Goal: Information Seeking & Learning: Check status

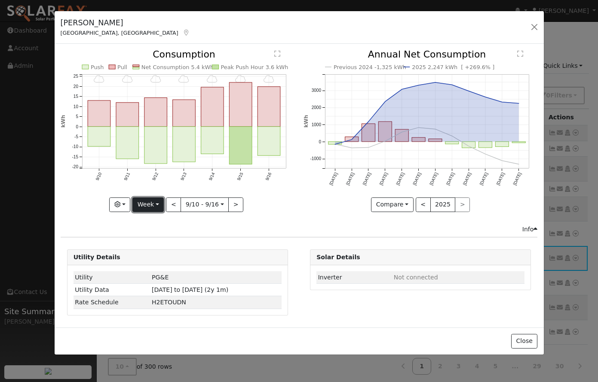
click at [152, 207] on button "Week" at bounding box center [147, 205] width 31 height 15
click at [157, 257] on link "Year" at bounding box center [163, 259] width 60 height 12
type input "[DATE]"
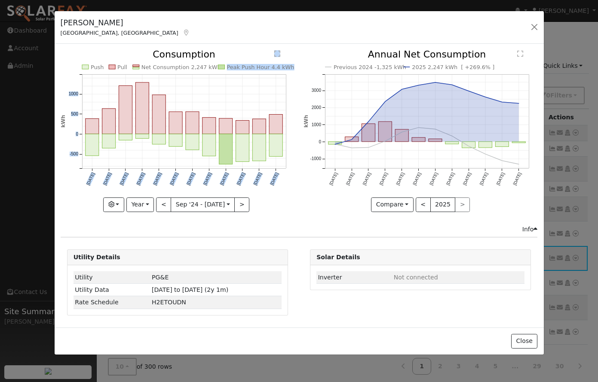
drag, startPoint x: 156, startPoint y: 56, endPoint x: 226, endPoint y: 56, distance: 70.0
click at [226, 56] on icon "Push Pull Net Consumption 2,247 kWh Peak Push Hour 4.4 kWh [DATE] Oct '[DATE] D…" at bounding box center [178, 128] width 234 height 157
drag, startPoint x: 148, startPoint y: 58, endPoint x: 218, endPoint y: 55, distance: 70.1
click at [218, 55] on icon "Push Pull Net Consumption 2,247 kWh Peak Push Hour 4.4 kWh [DATE] Oct '[DATE] D…" at bounding box center [178, 128] width 234 height 157
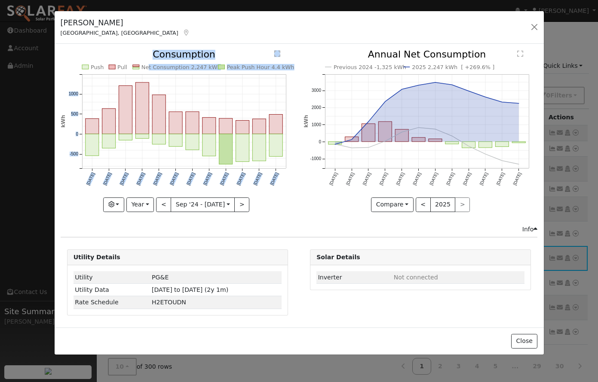
click at [218, 55] on icon "Push Pull Net Consumption 2,247 kWh Peak Push Hour 4.4 kWh [DATE] Oct '[DATE] D…" at bounding box center [178, 128] width 234 height 157
drag, startPoint x: 216, startPoint y: 54, endPoint x: 144, endPoint y: 55, distance: 72.6
click at [144, 55] on icon "Push Pull Net Consumption 2,247 kWh Peak Push Hour 4.4 kWh [DATE] Oct '[DATE] D…" at bounding box center [178, 128] width 234 height 157
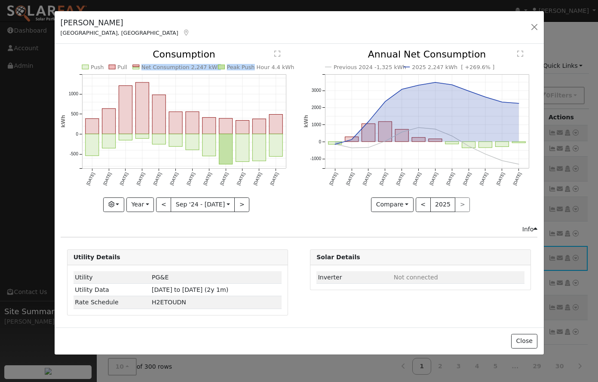
drag, startPoint x: 147, startPoint y: 54, endPoint x: 239, endPoint y: 67, distance: 93.6
click at [239, 67] on icon "Push Pull Net Consumption 2,247 kWh Peak Push Hour 4.4 kWh [DATE] Oct '[DATE] D…" at bounding box center [178, 128] width 234 height 157
click at [227, 54] on icon "Push Pull Net Consumption 2,247 kWh Peak Push Hour 4.4 kWh [DATE] Oct '[DATE] D…" at bounding box center [178, 128] width 234 height 157
